Goal: Task Accomplishment & Management: Use online tool/utility

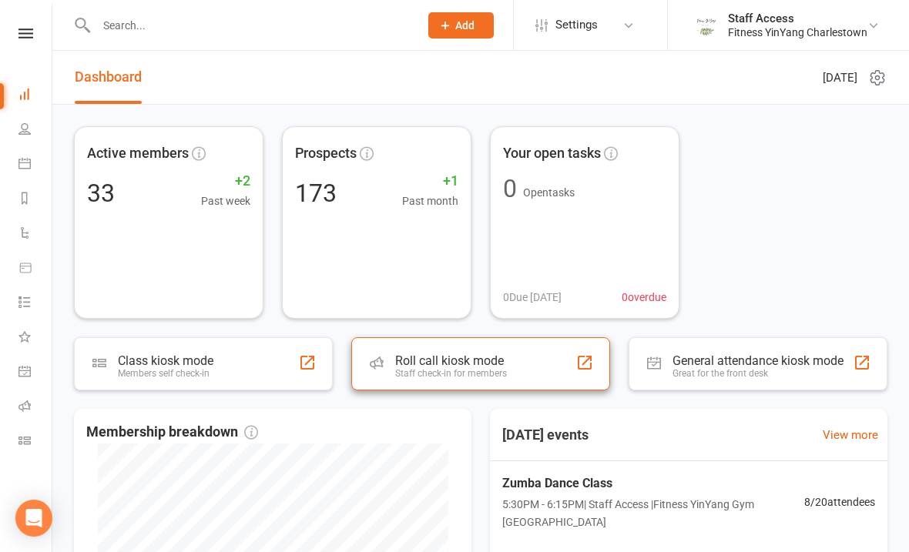
click at [471, 371] on div "Staff check-in for members" at bounding box center [451, 373] width 112 height 11
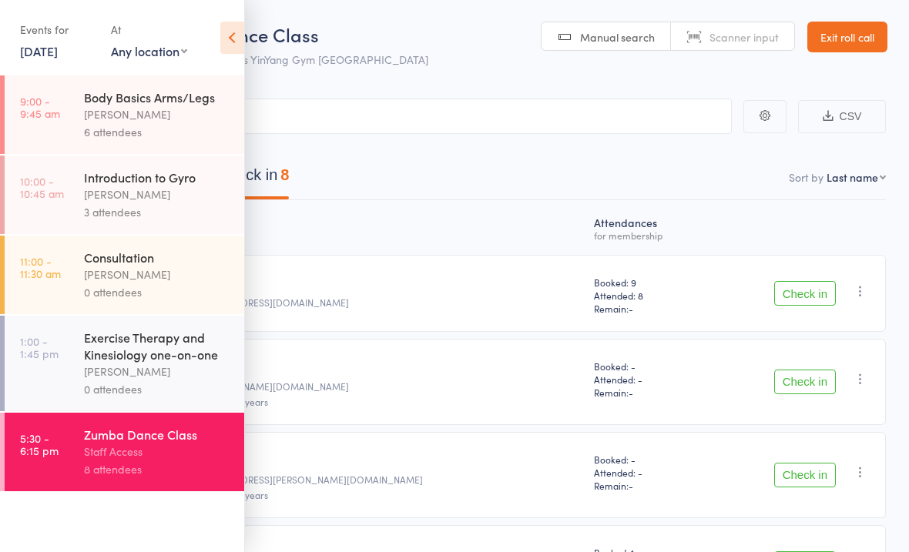
click at [135, 443] on div "Zumba Dance Class" at bounding box center [157, 434] width 147 height 17
click at [225, 35] on icon at bounding box center [232, 38] width 24 height 32
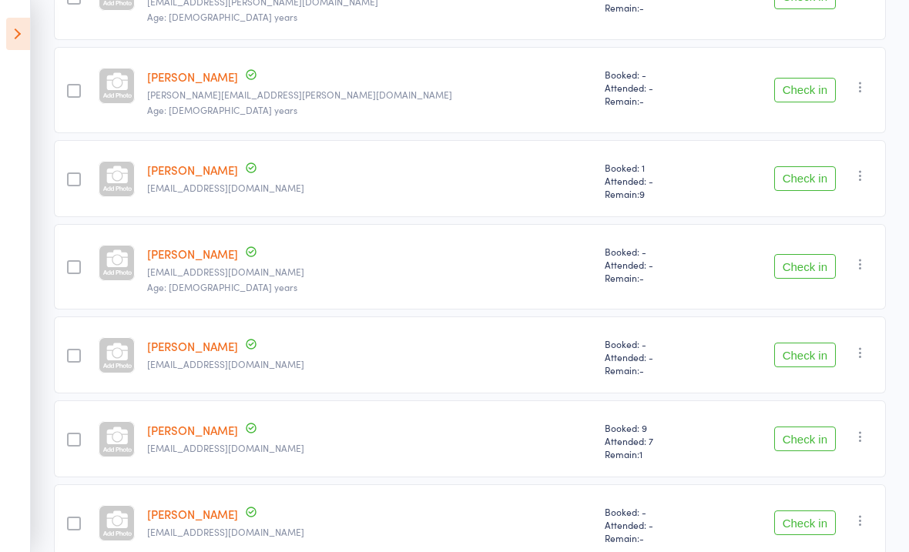
scroll to position [443, 0]
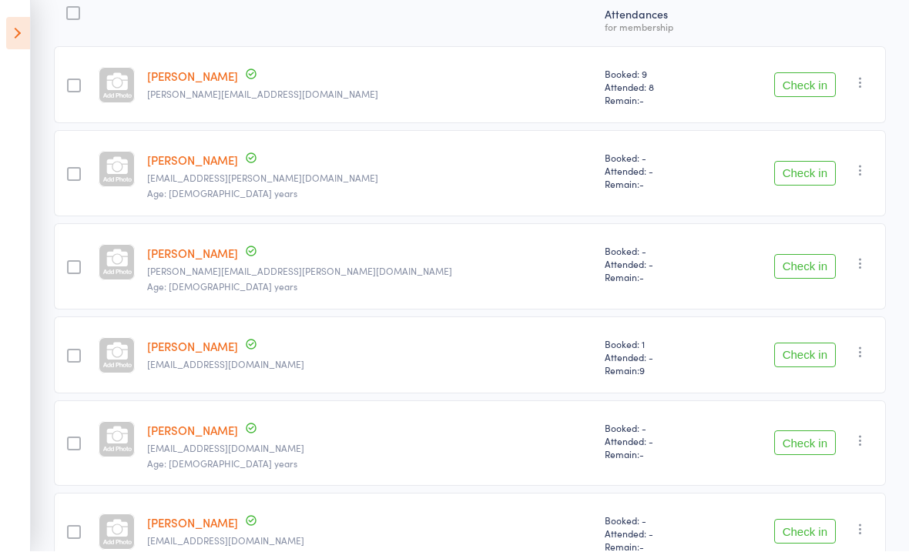
click at [81, 85] on div at bounding box center [74, 86] width 14 height 14
click at [70, 82] on input "checkbox" at bounding box center [70, 82] width 0 height 0
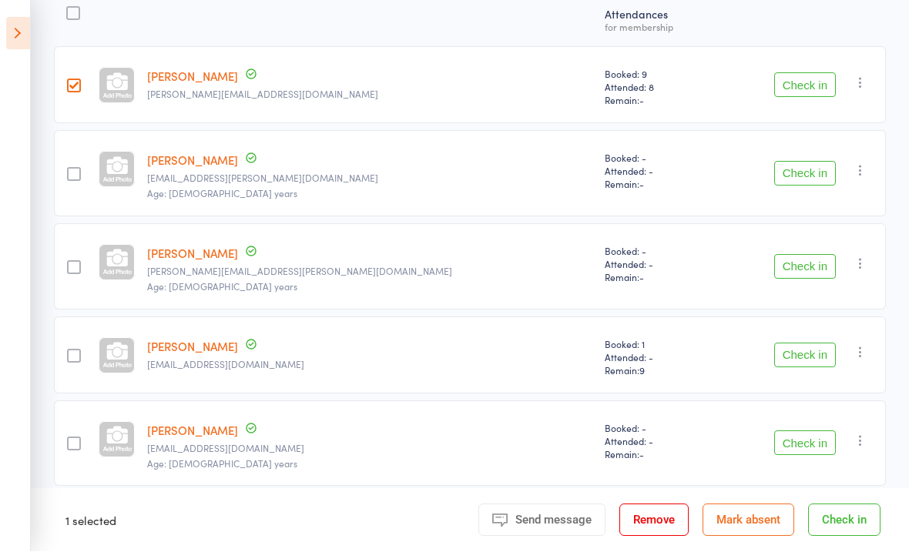
scroll to position [209, 0]
click at [81, 173] on div at bounding box center [74, 174] width 14 height 14
click at [70, 169] on input "checkbox" at bounding box center [70, 169] width 0 height 0
click at [79, 274] on div at bounding box center [74, 267] width 14 height 14
click at [70, 263] on input "checkbox" at bounding box center [70, 263] width 0 height 0
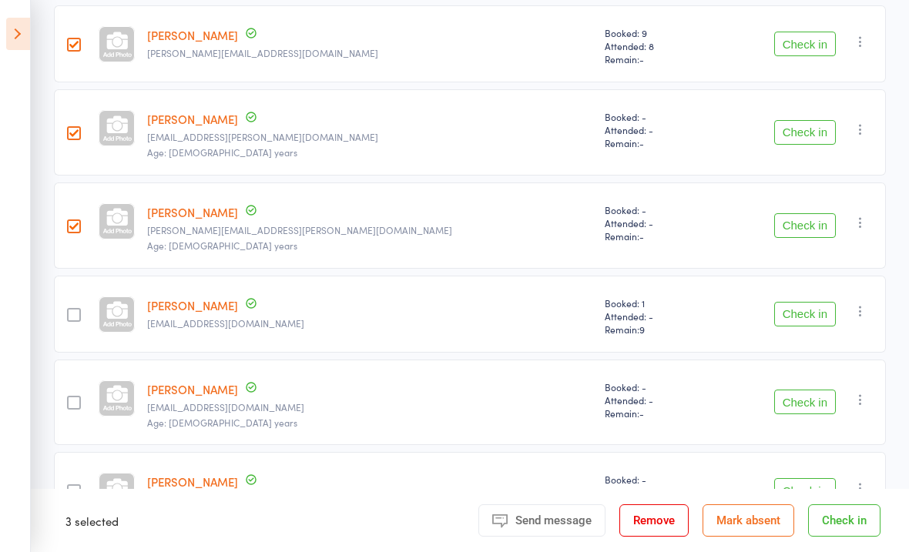
scroll to position [310, 0]
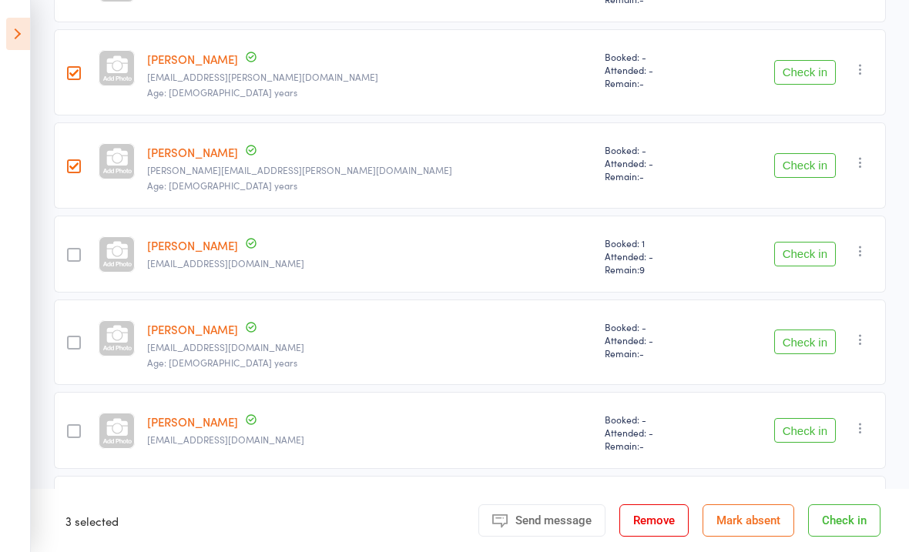
click at [81, 262] on div at bounding box center [74, 255] width 14 height 14
click at [70, 250] on input "checkbox" at bounding box center [70, 250] width 0 height 0
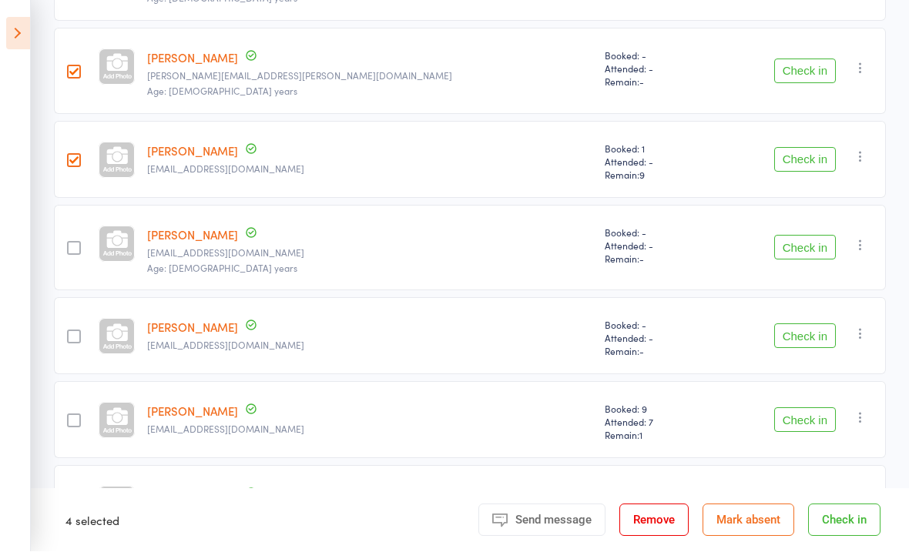
click at [81, 342] on div at bounding box center [74, 337] width 14 height 14
click at [70, 333] on input "checkbox" at bounding box center [70, 333] width 0 height 0
click at [78, 427] on div at bounding box center [74, 421] width 14 height 14
click at [70, 416] on input "checkbox" at bounding box center [70, 416] width 0 height 0
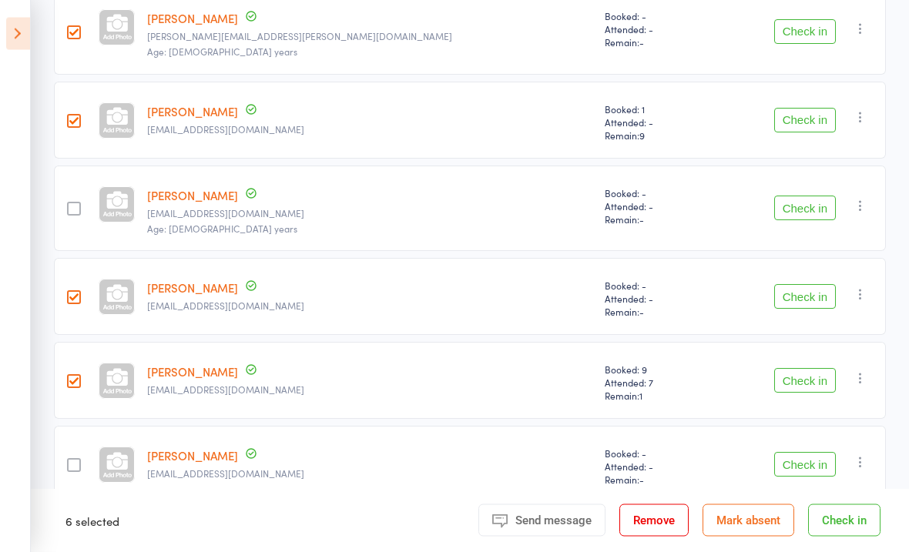
scroll to position [443, 0]
click at [835, 537] on button "Check in" at bounding box center [844, 521] width 72 height 32
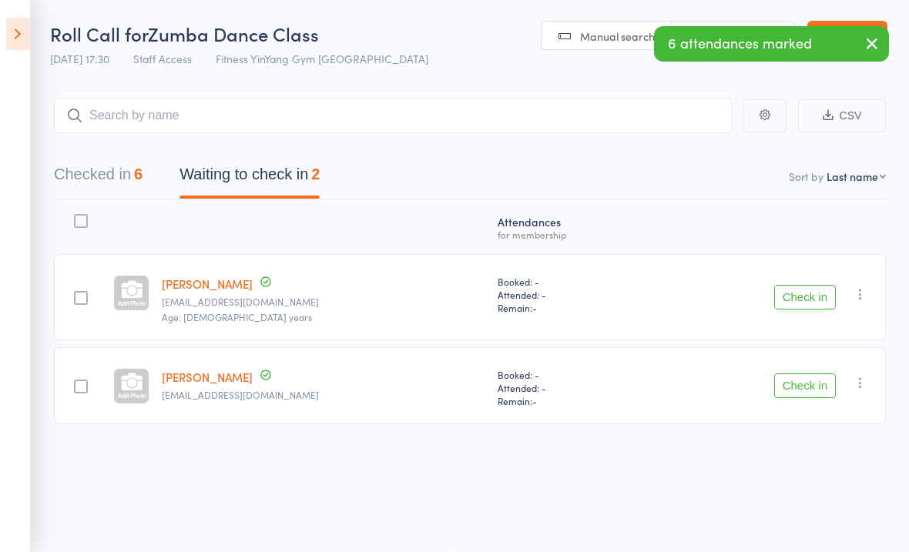
scroll to position [11, 0]
click at [380, 114] on input "search" at bounding box center [393, 115] width 678 height 35
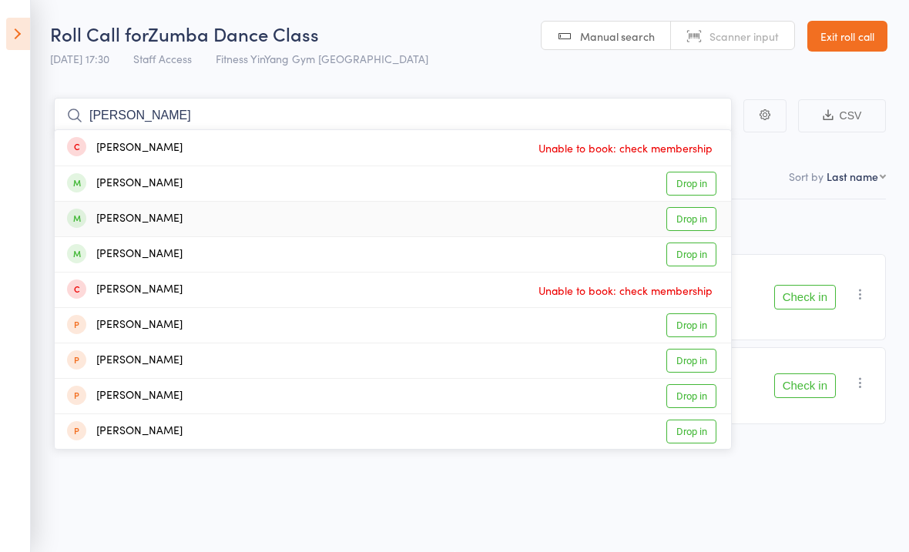
type input "[PERSON_NAME]"
click at [699, 212] on link "Drop in" at bounding box center [691, 219] width 50 height 24
